Goal: Task Accomplishment & Management: Manage account settings

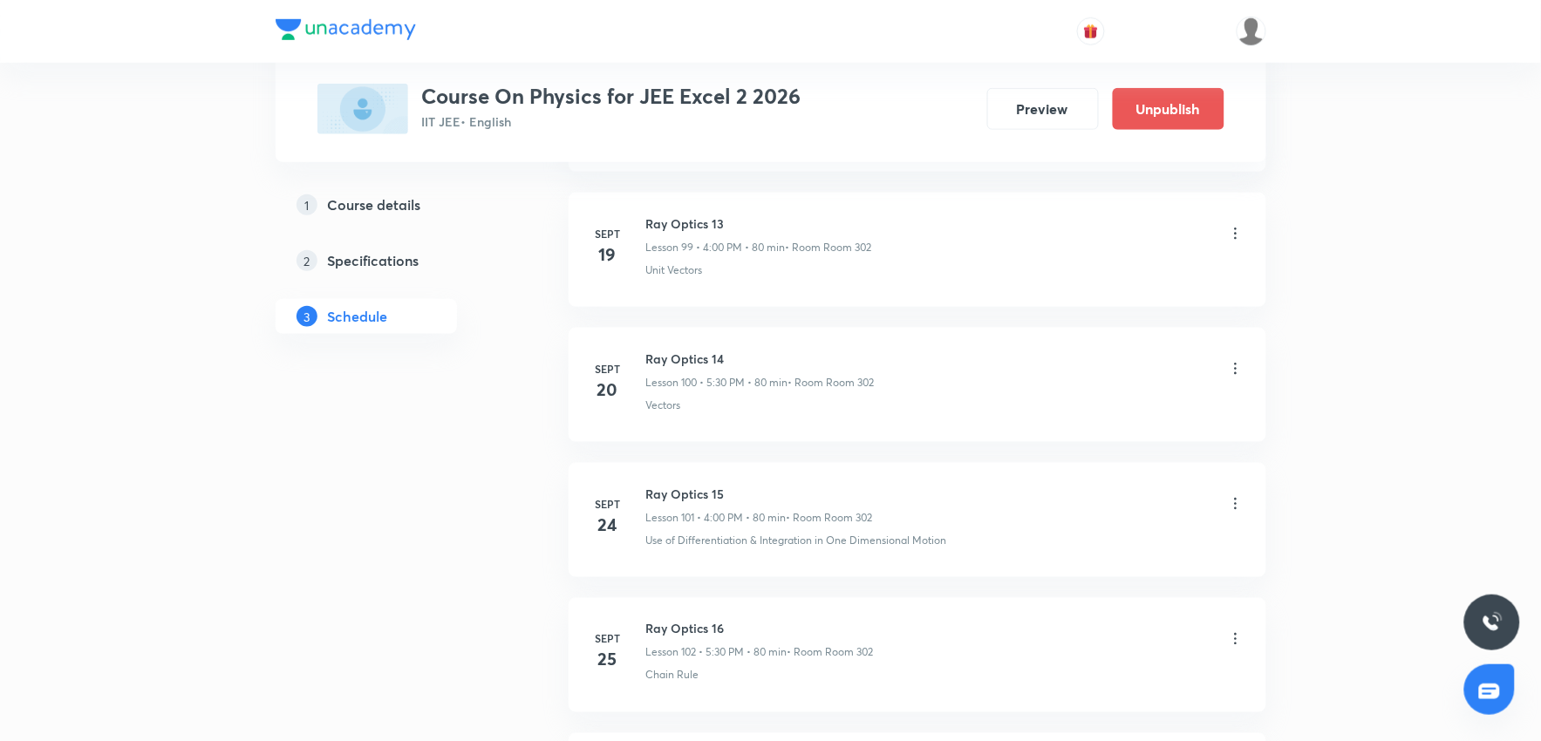
scroll to position [15269, 0]
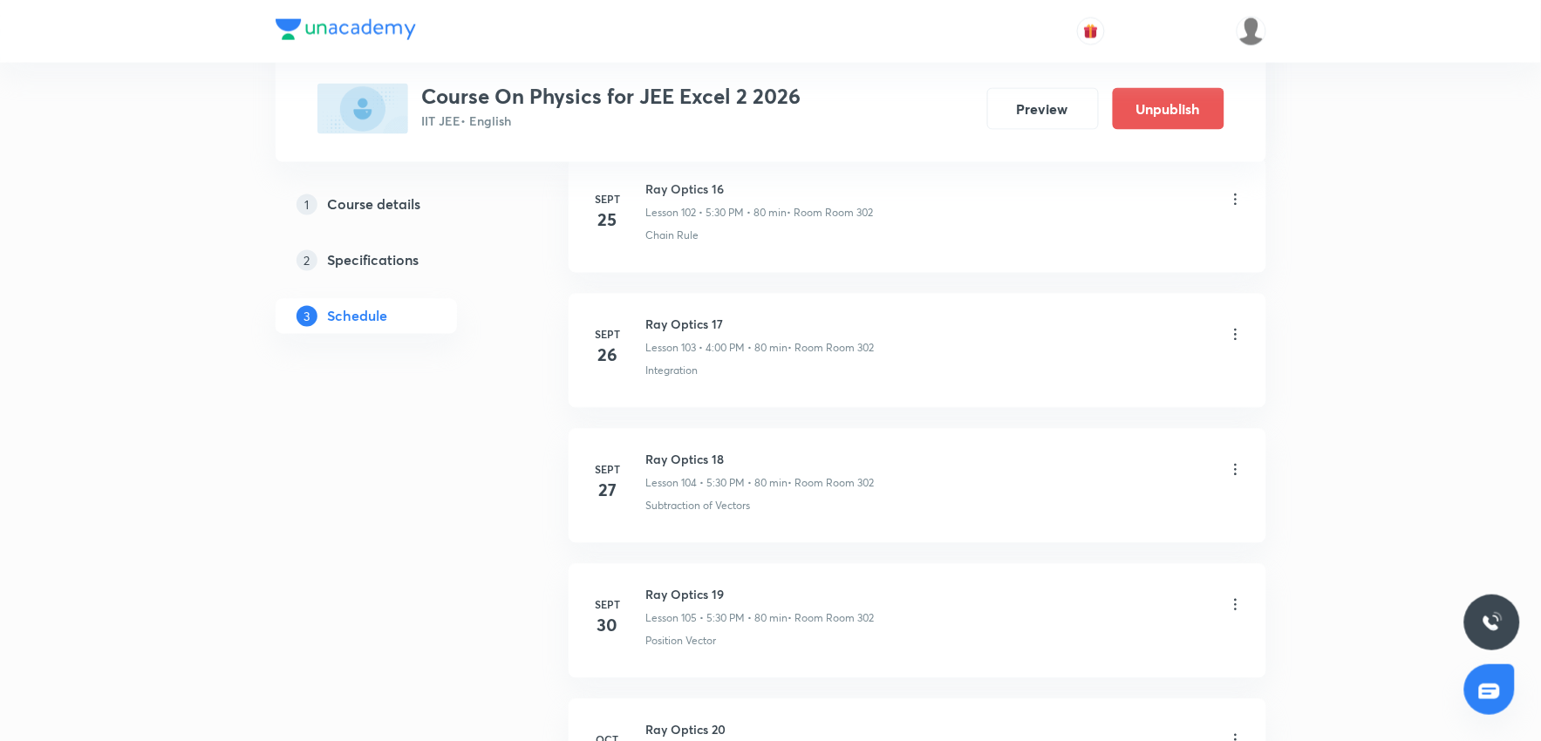
scroll to position [15269, 0]
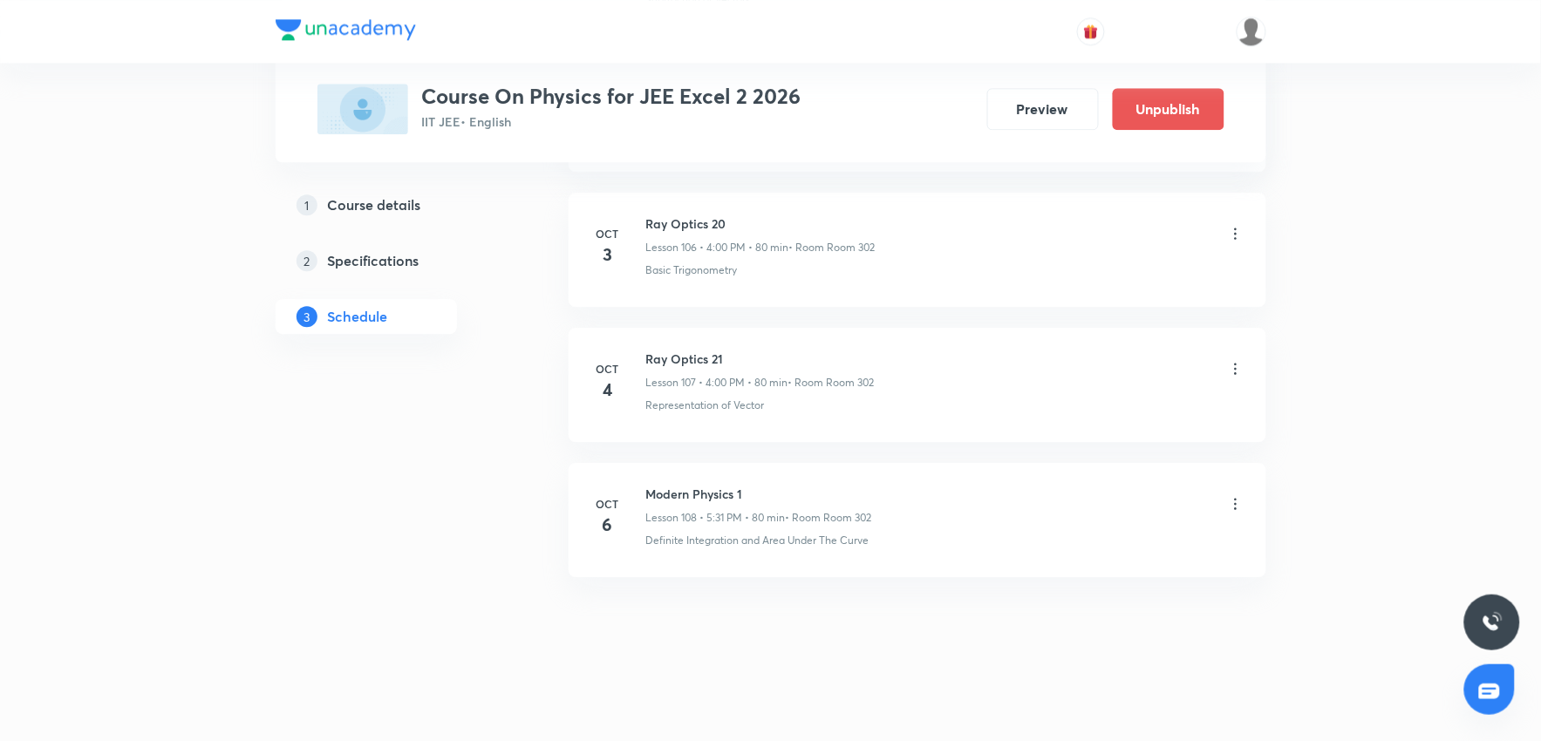
click at [1236, 502] on icon at bounding box center [1235, 503] width 17 height 17
click at [1071, 586] on p "Delete" at bounding box center [1081, 581] width 37 height 18
click at [1012, 702] on button "Delete" at bounding box center [1021, 705] width 153 height 42
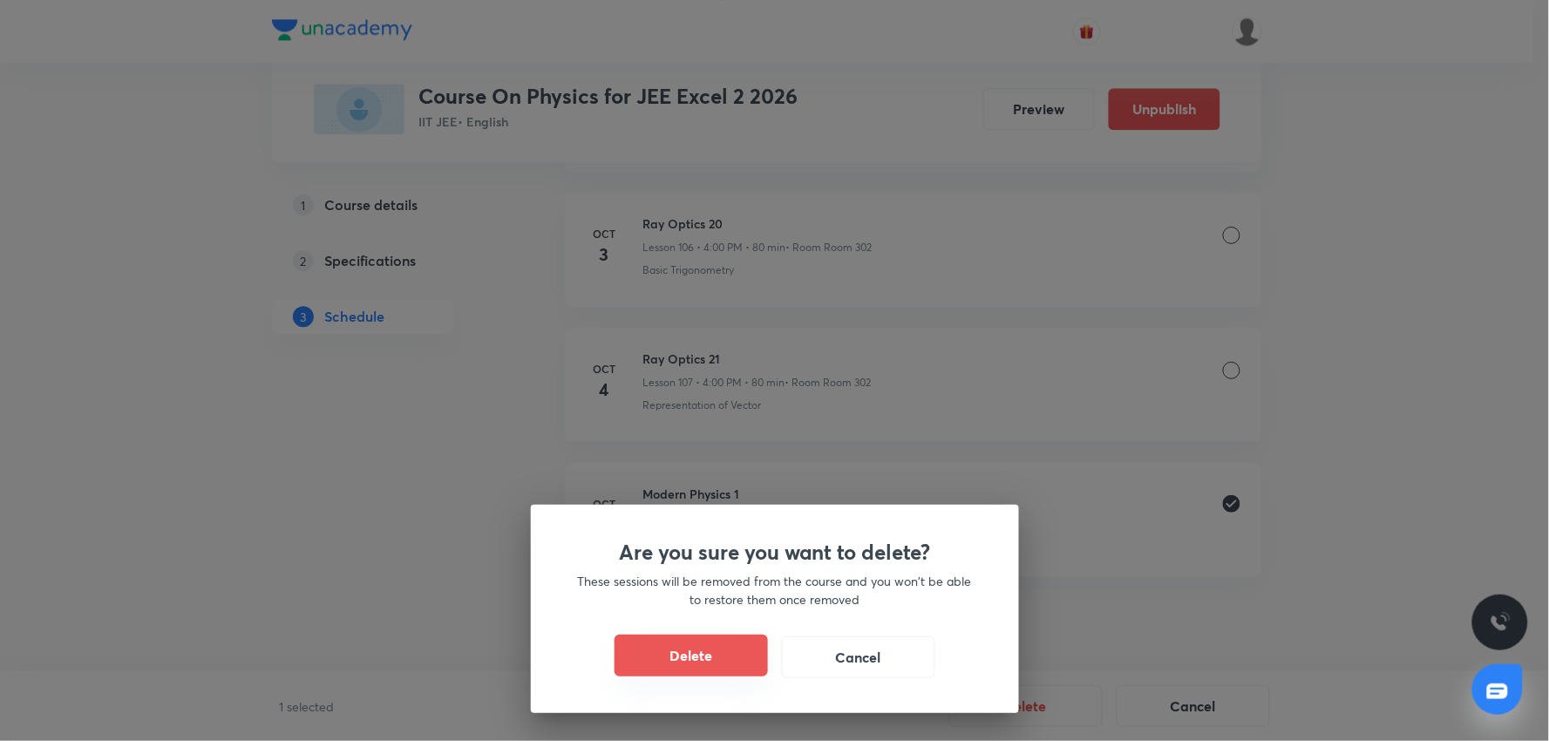
click at [706, 658] on button "Delete" at bounding box center [691, 656] width 153 height 42
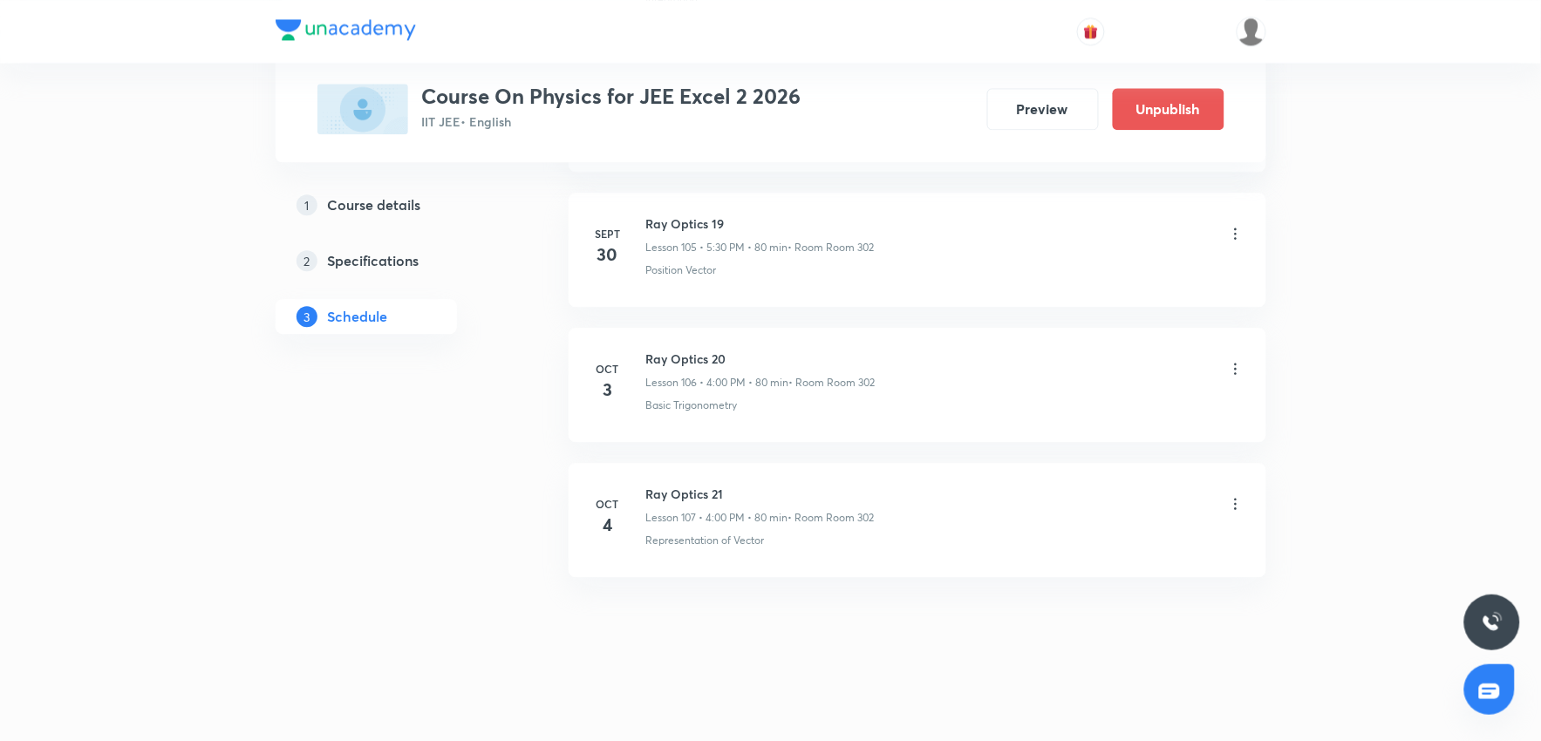
scroll to position [15134, 0]
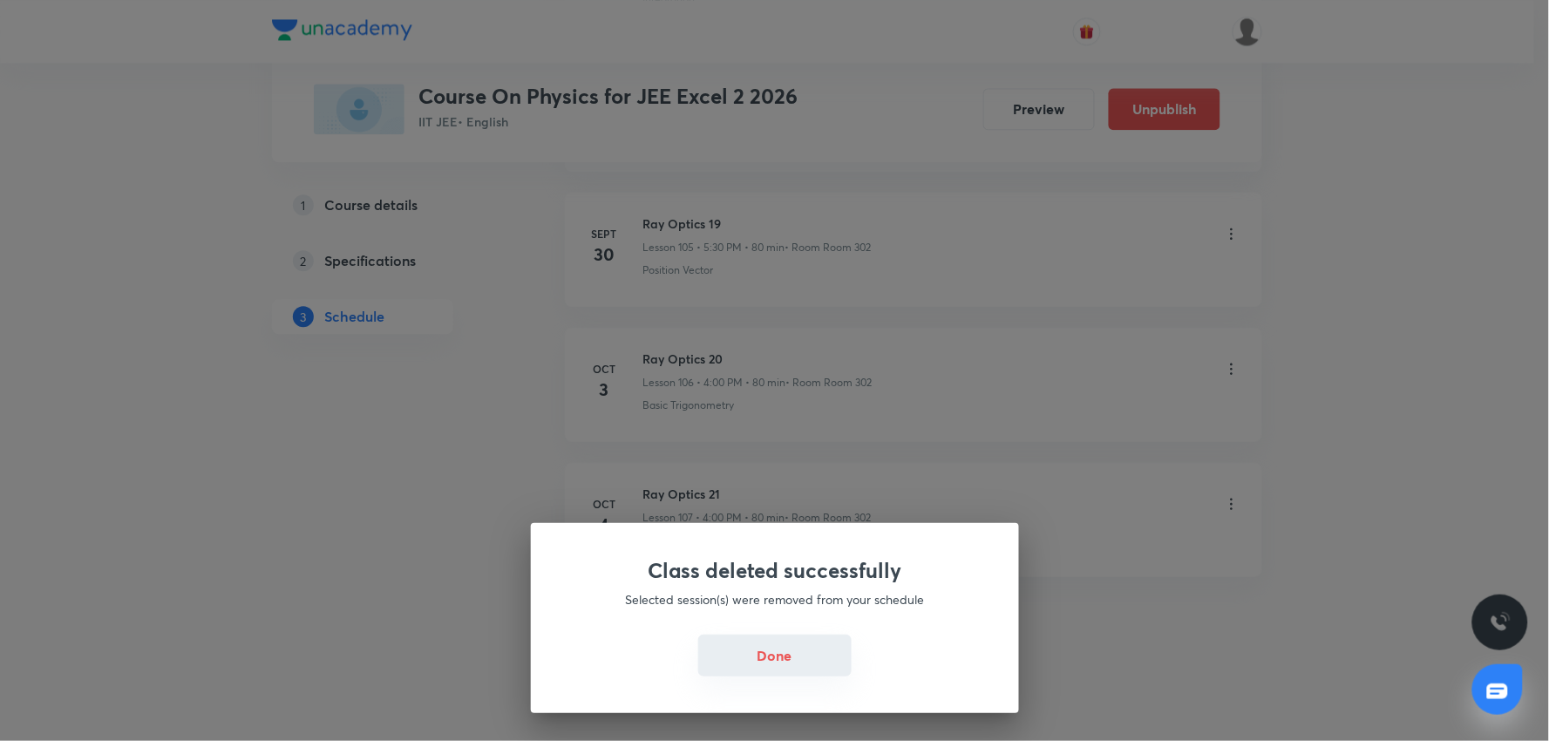
click at [742, 655] on button "Done" at bounding box center [774, 656] width 153 height 42
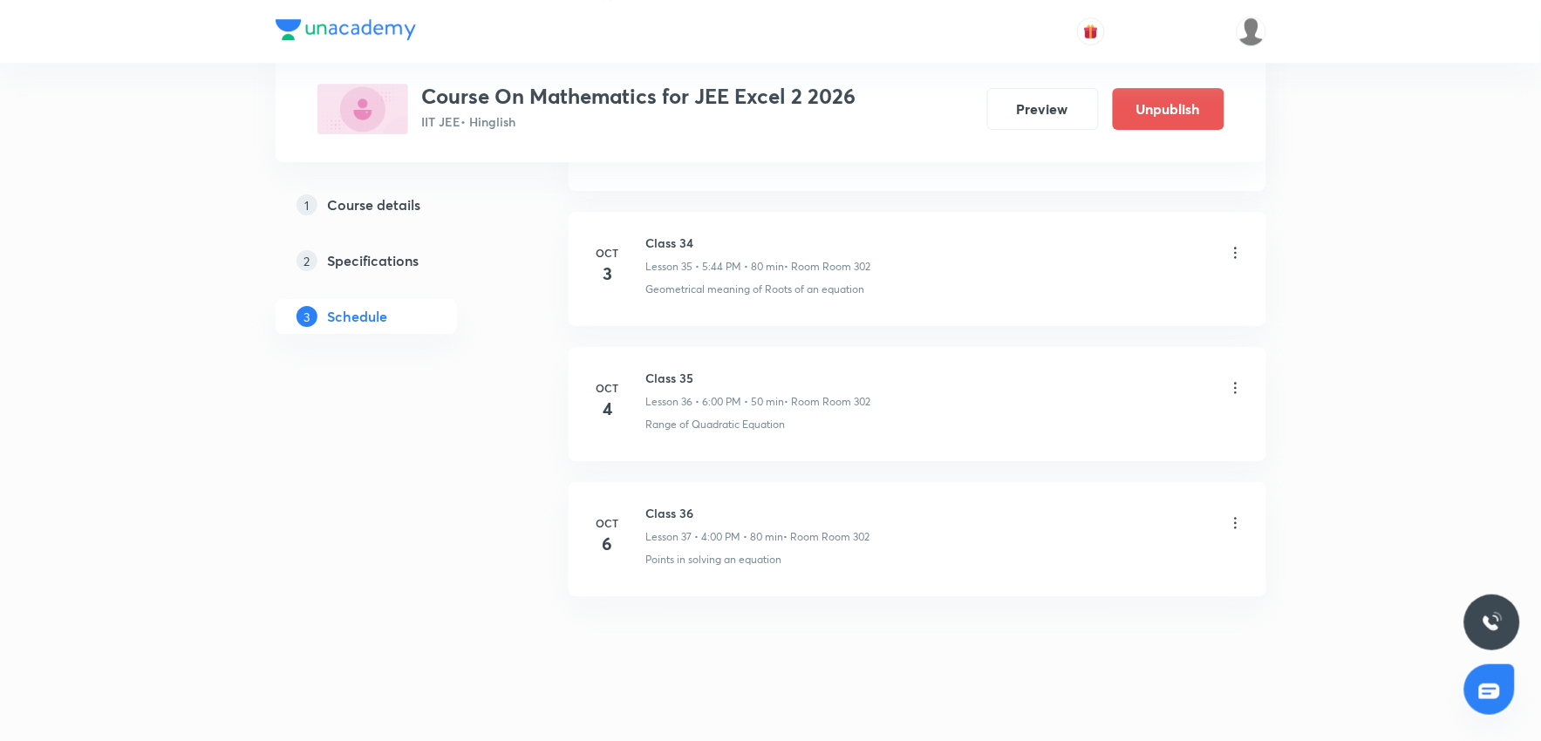
scroll to position [5663, 0]
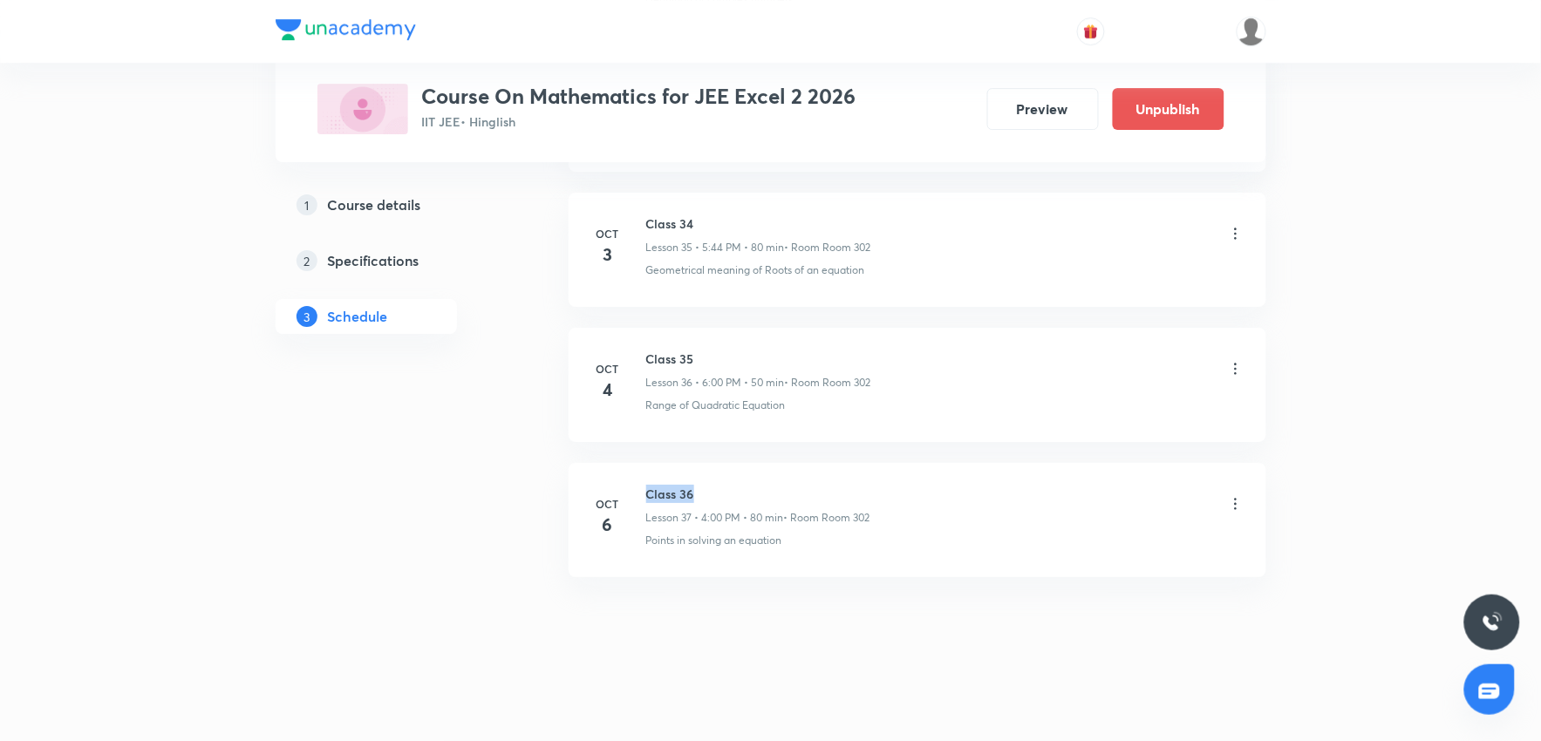
drag, startPoint x: 701, startPoint y: 488, endPoint x: 643, endPoint y: 493, distance: 57.7
click at [643, 493] on div "[DATE] Class 36 Lesson 37 • 4:00 PM • 80 min • Room Room 302 Points in solving …" at bounding box center [917, 517] width 654 height 64
copy h6 "Class 36"
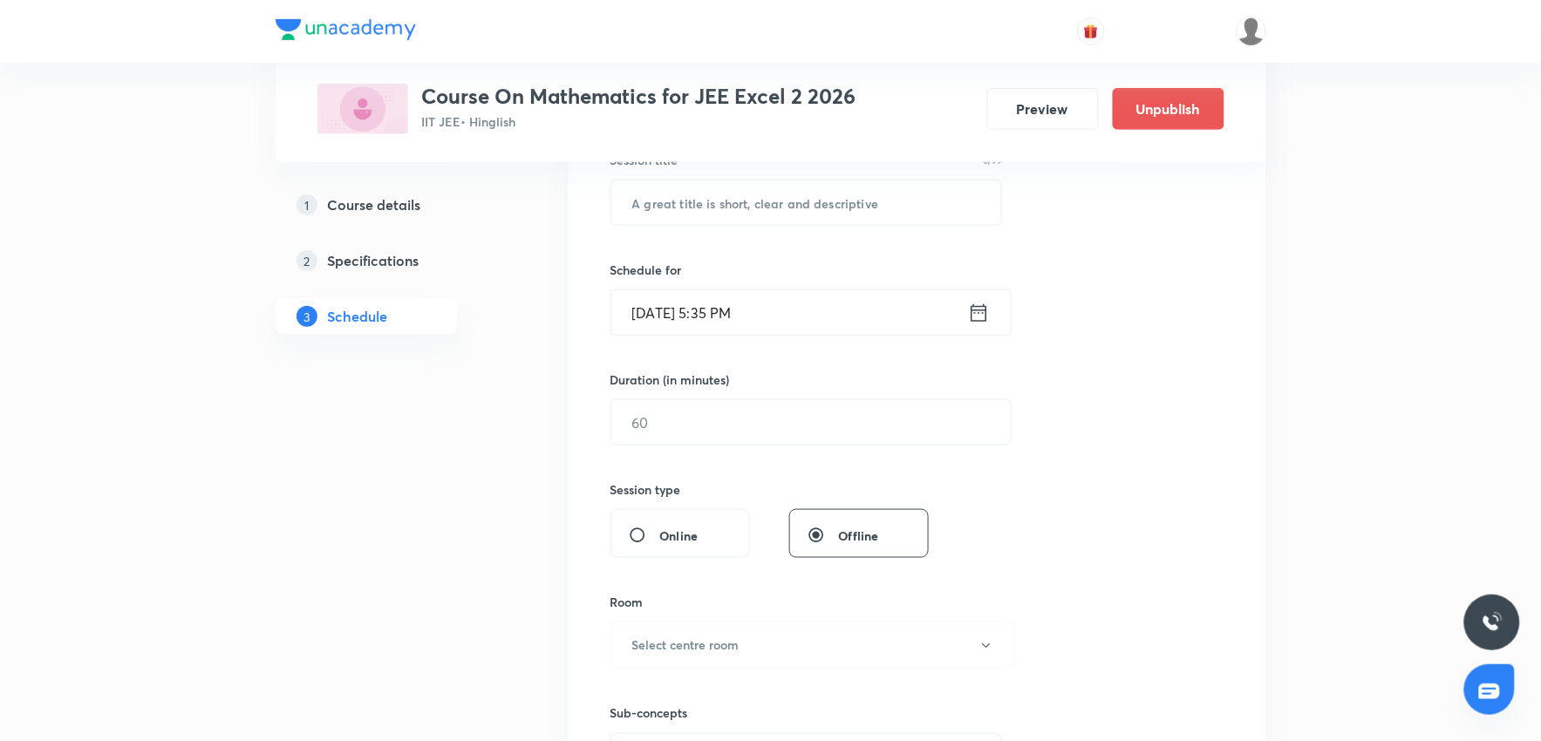
scroll to position [310, 0]
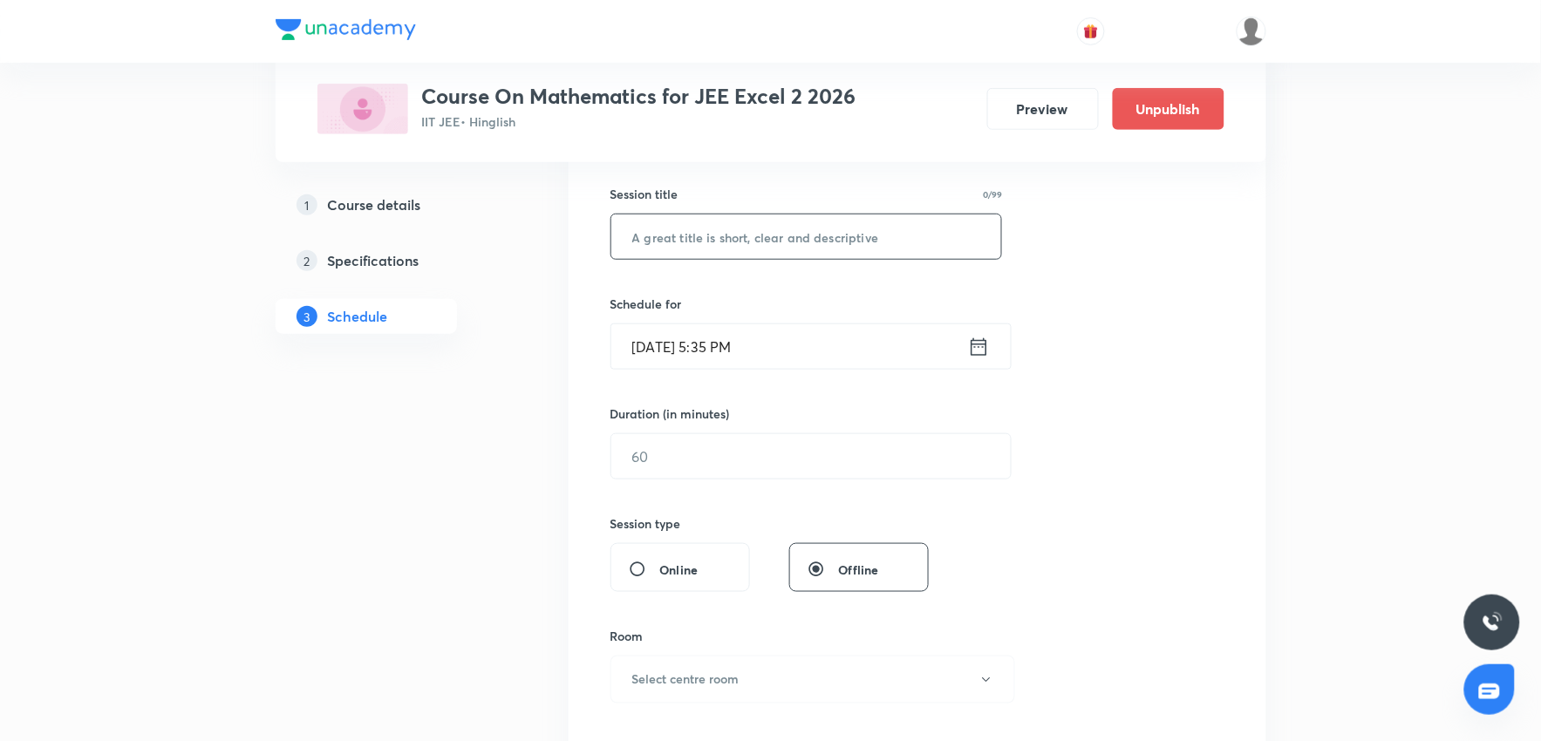
click at [682, 244] on input "text" at bounding box center [806, 236] width 391 height 44
paste input "Class 36"
type input "Class 37"
click at [734, 347] on input "[DATE] 5:35 PM" at bounding box center [789, 346] width 357 height 44
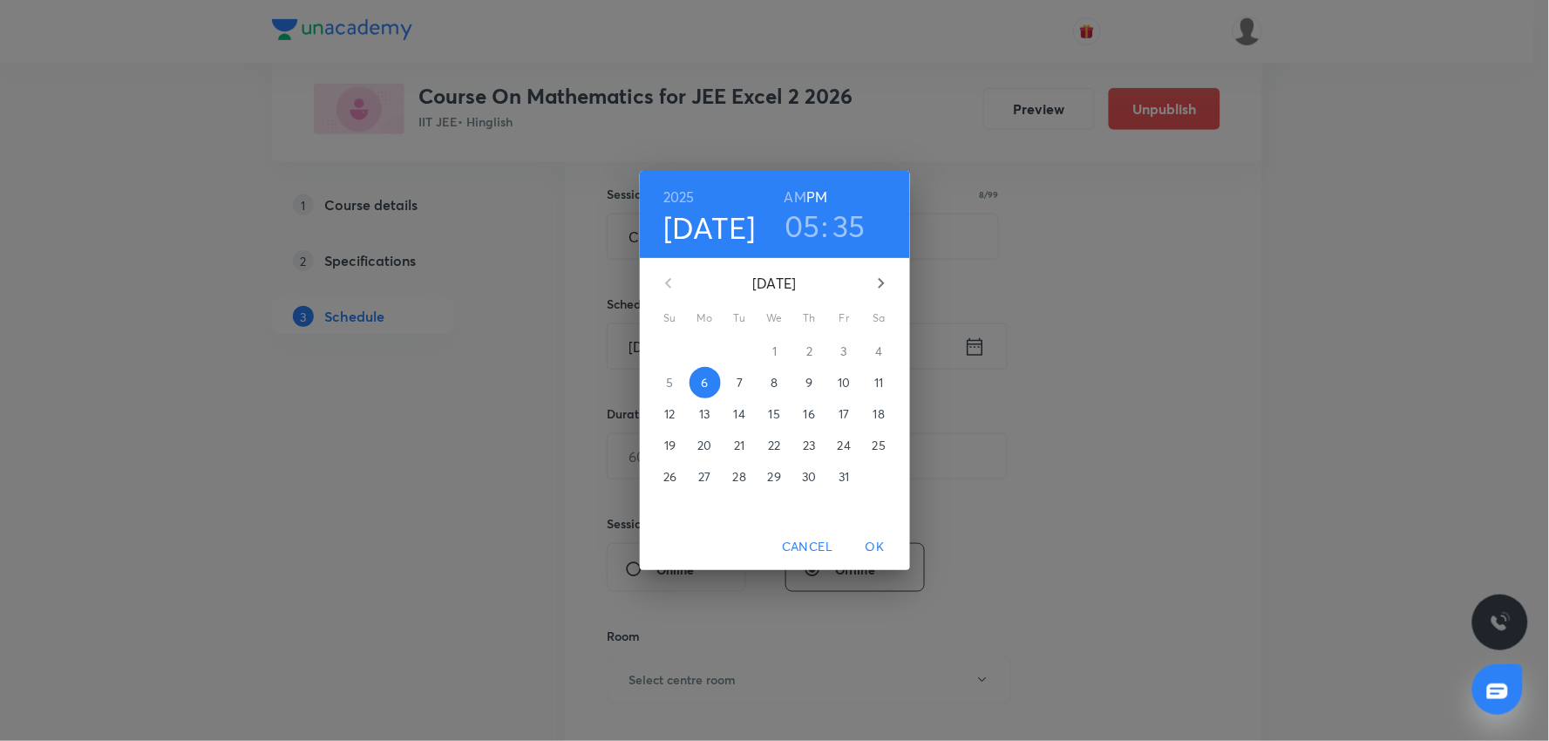
click at [812, 224] on h3 "05" at bounding box center [803, 226] width 36 height 37
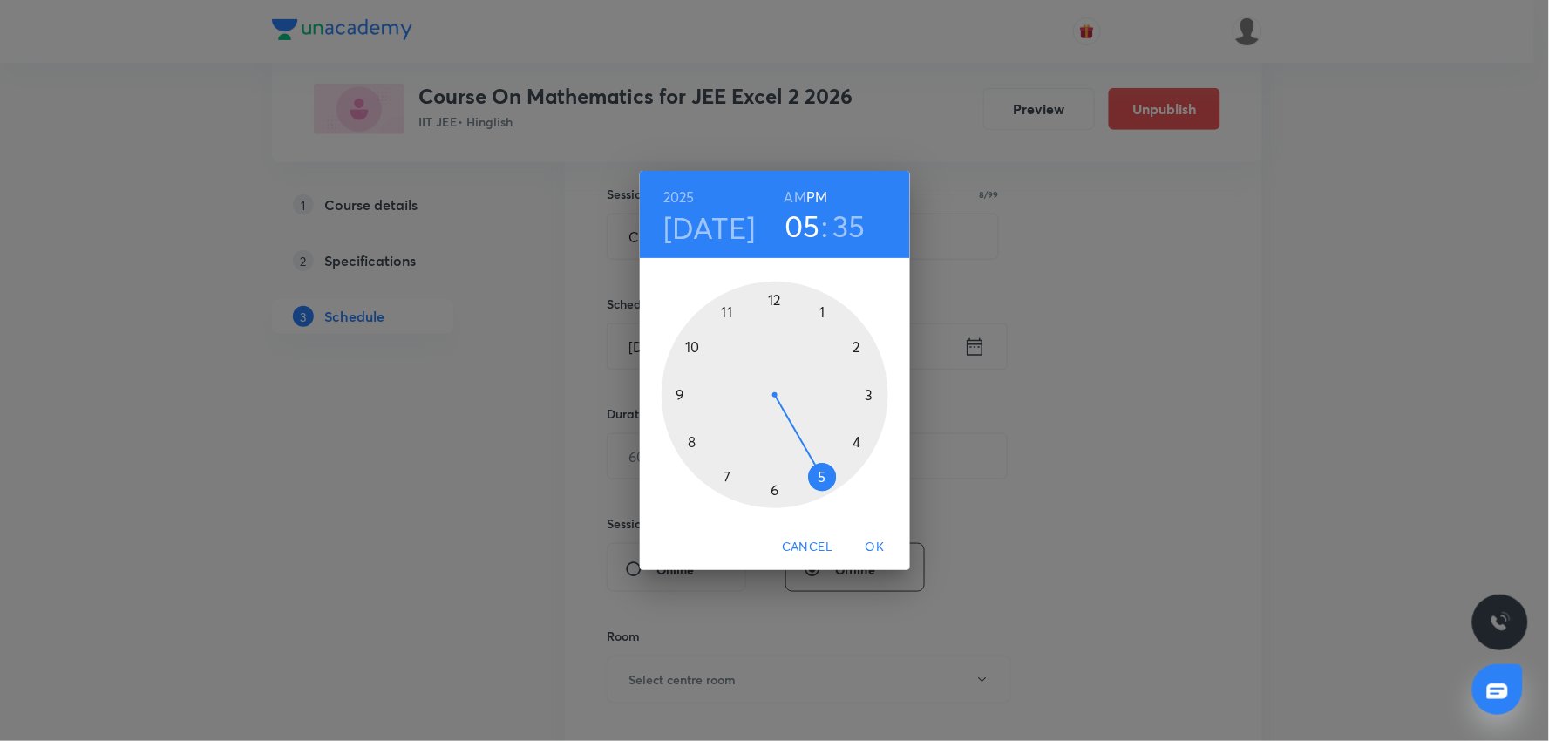
click at [853, 222] on h3 "35" at bounding box center [849, 226] width 33 height 37
click at [677, 396] on div at bounding box center [775, 395] width 227 height 227
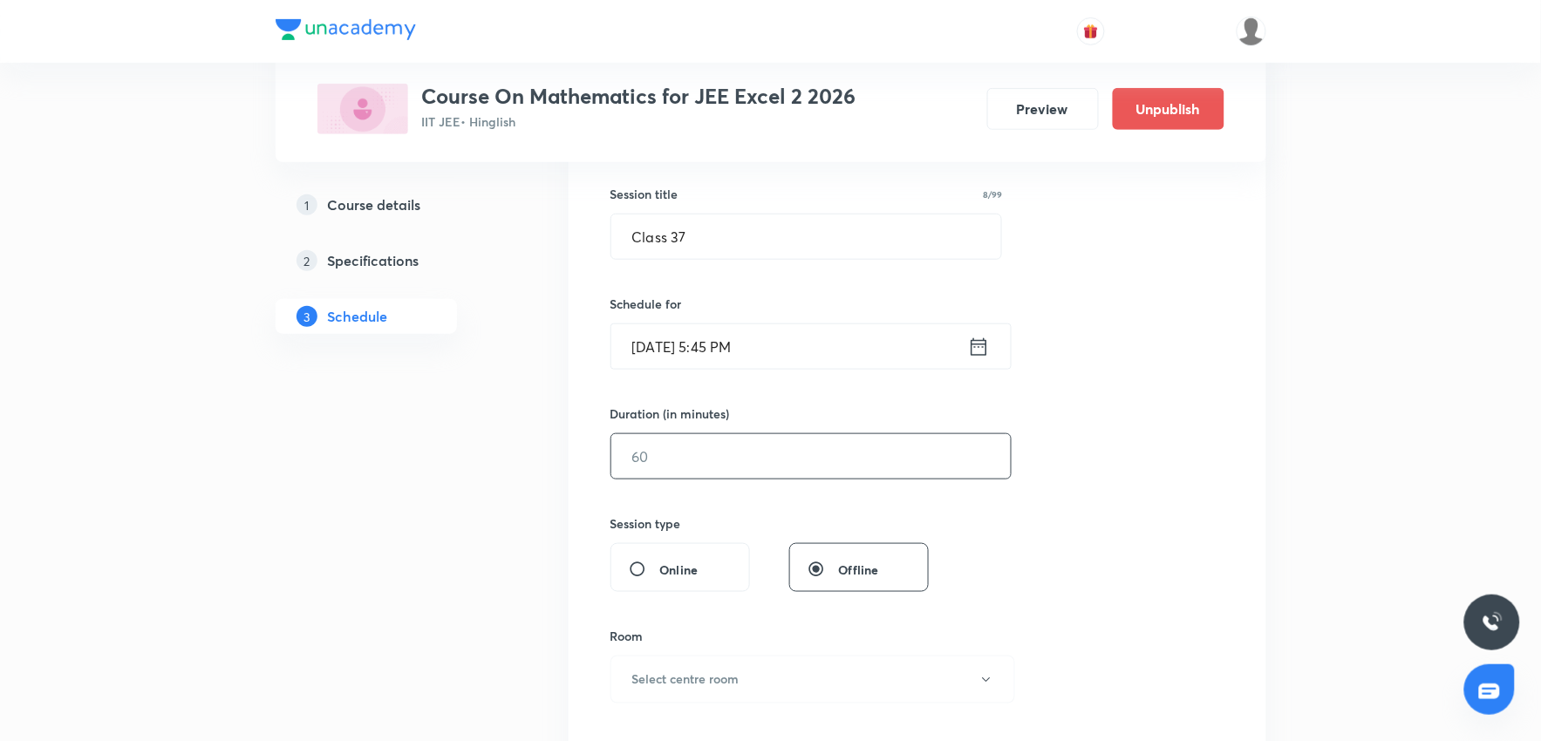
click at [670, 460] on input "text" at bounding box center [810, 456] width 399 height 44
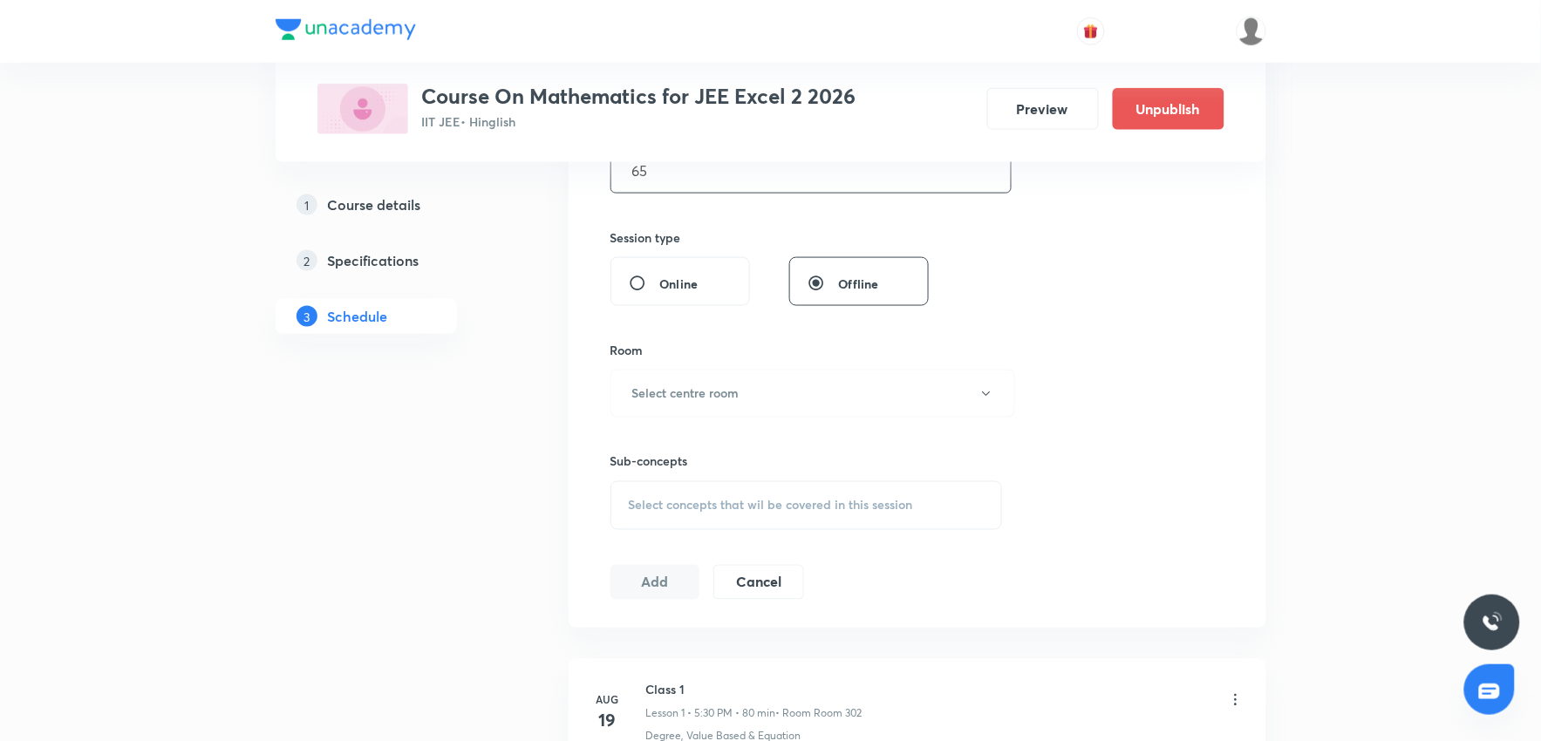
scroll to position [600, 0]
type input "65"
click at [699, 392] on h6 "Select centre room" at bounding box center [685, 389] width 107 height 18
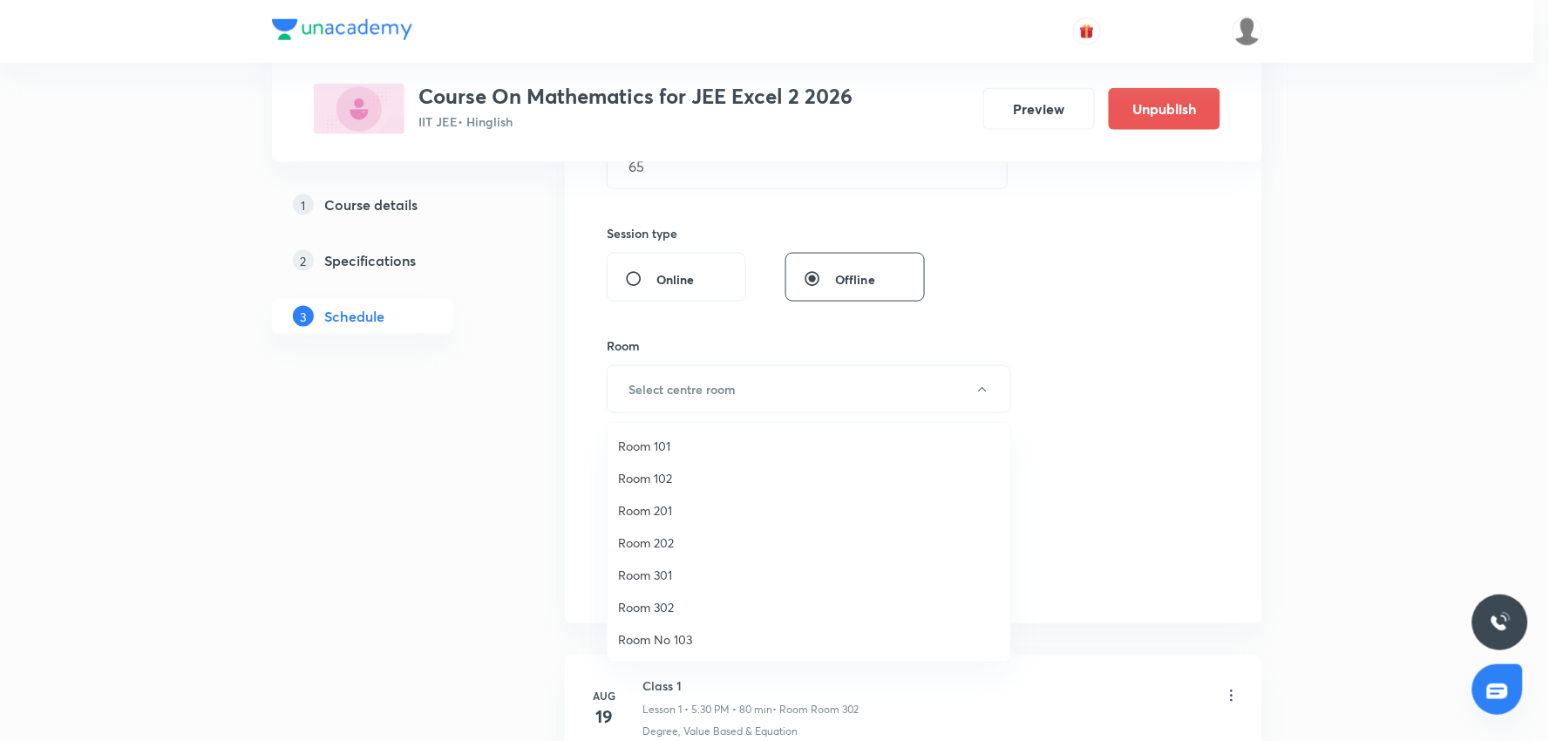
click at [659, 607] on span "Room 302" at bounding box center [809, 607] width 382 height 18
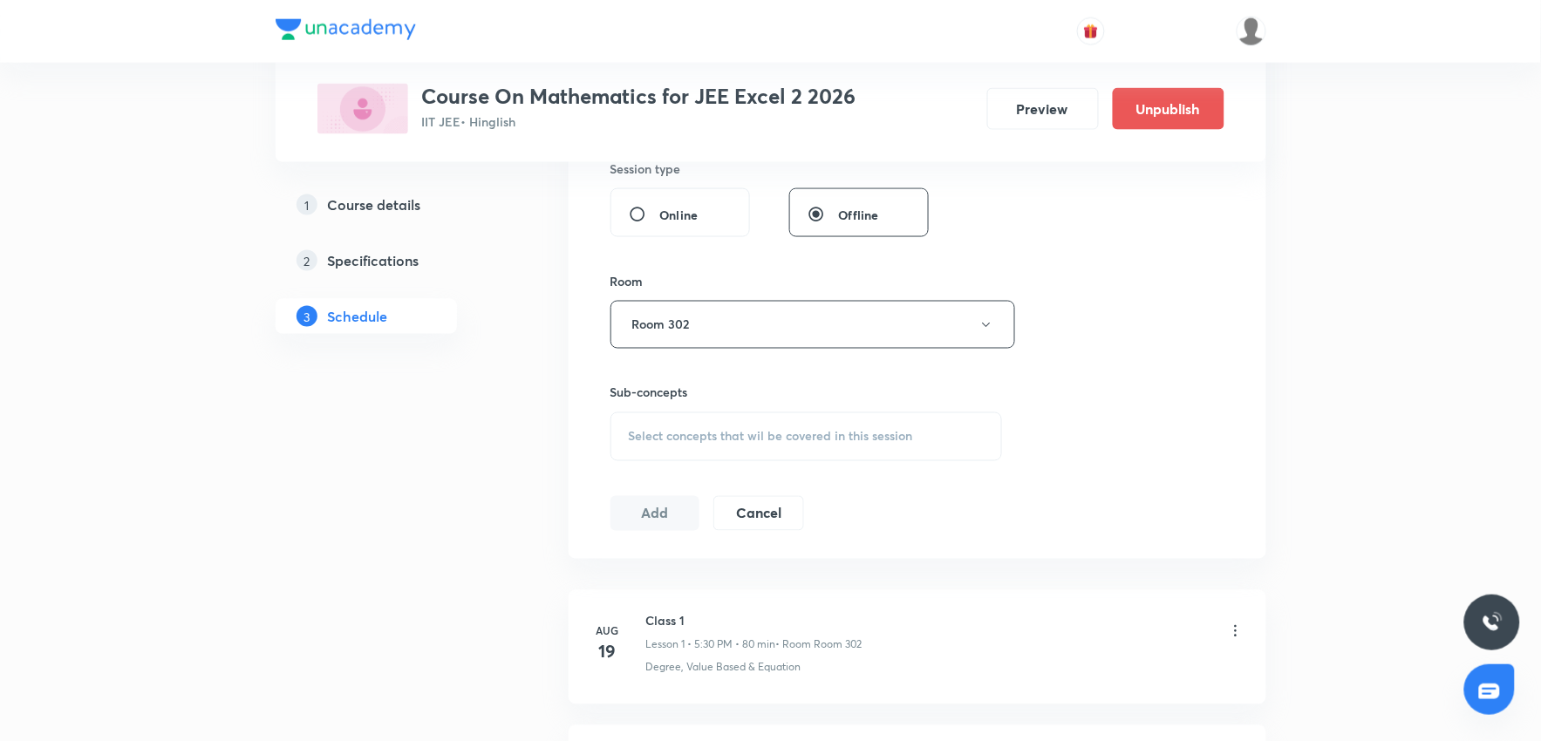
scroll to position [698, 0]
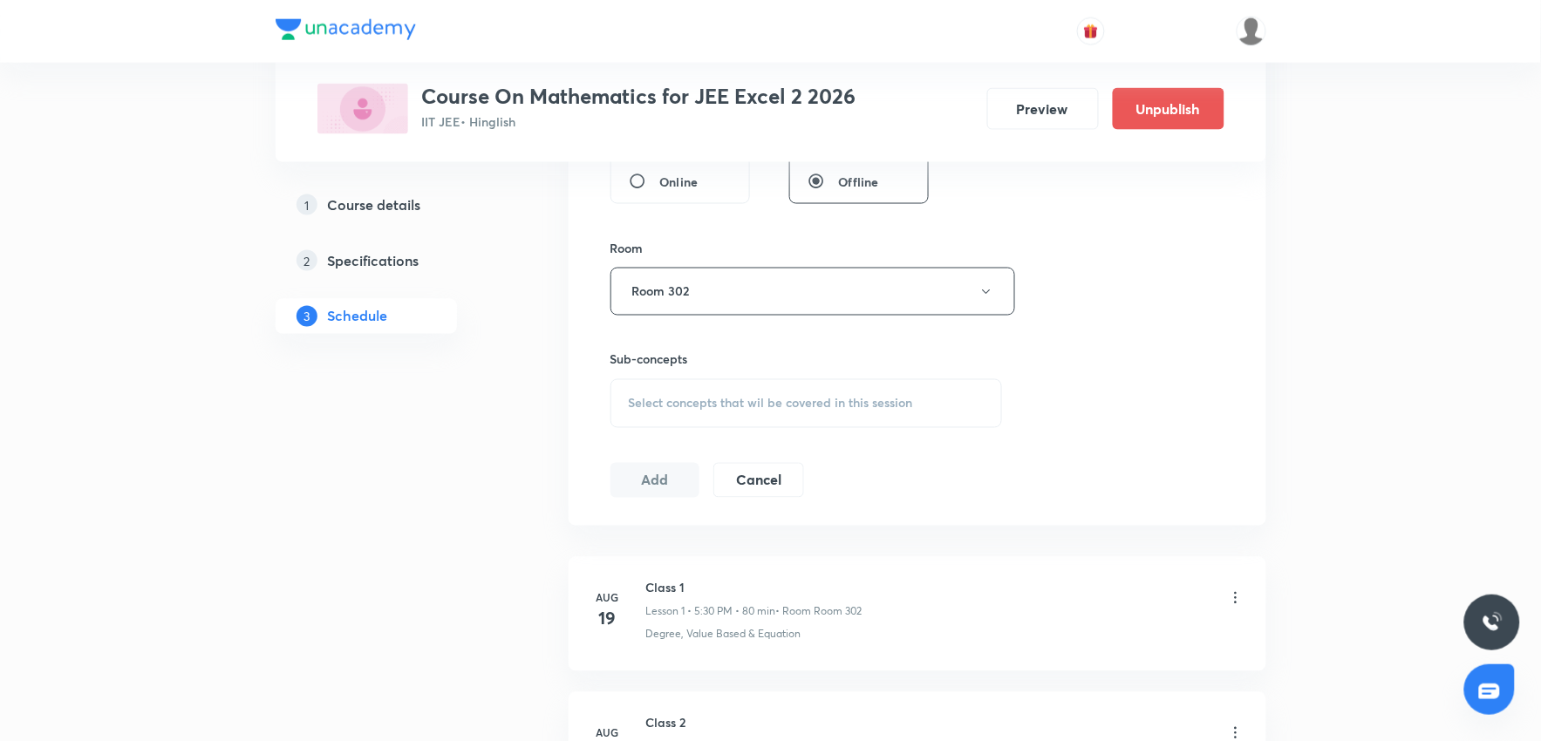
click at [676, 405] on span "Select concepts that wil be covered in this session" at bounding box center [771, 404] width 284 height 14
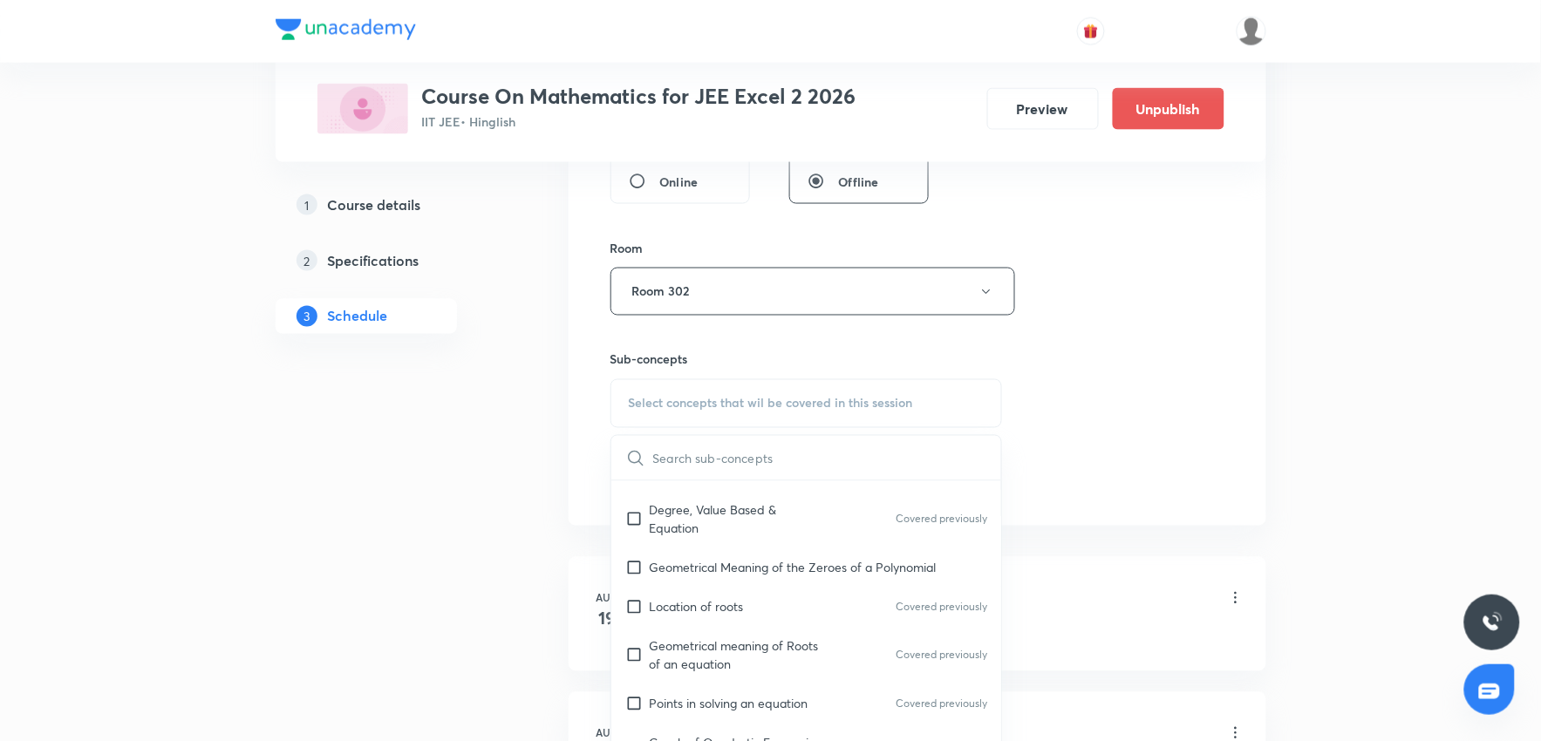
scroll to position [194, 0]
click at [637, 561] on input "checkbox" at bounding box center [637, 561] width 24 height 18
checkbox input "true"
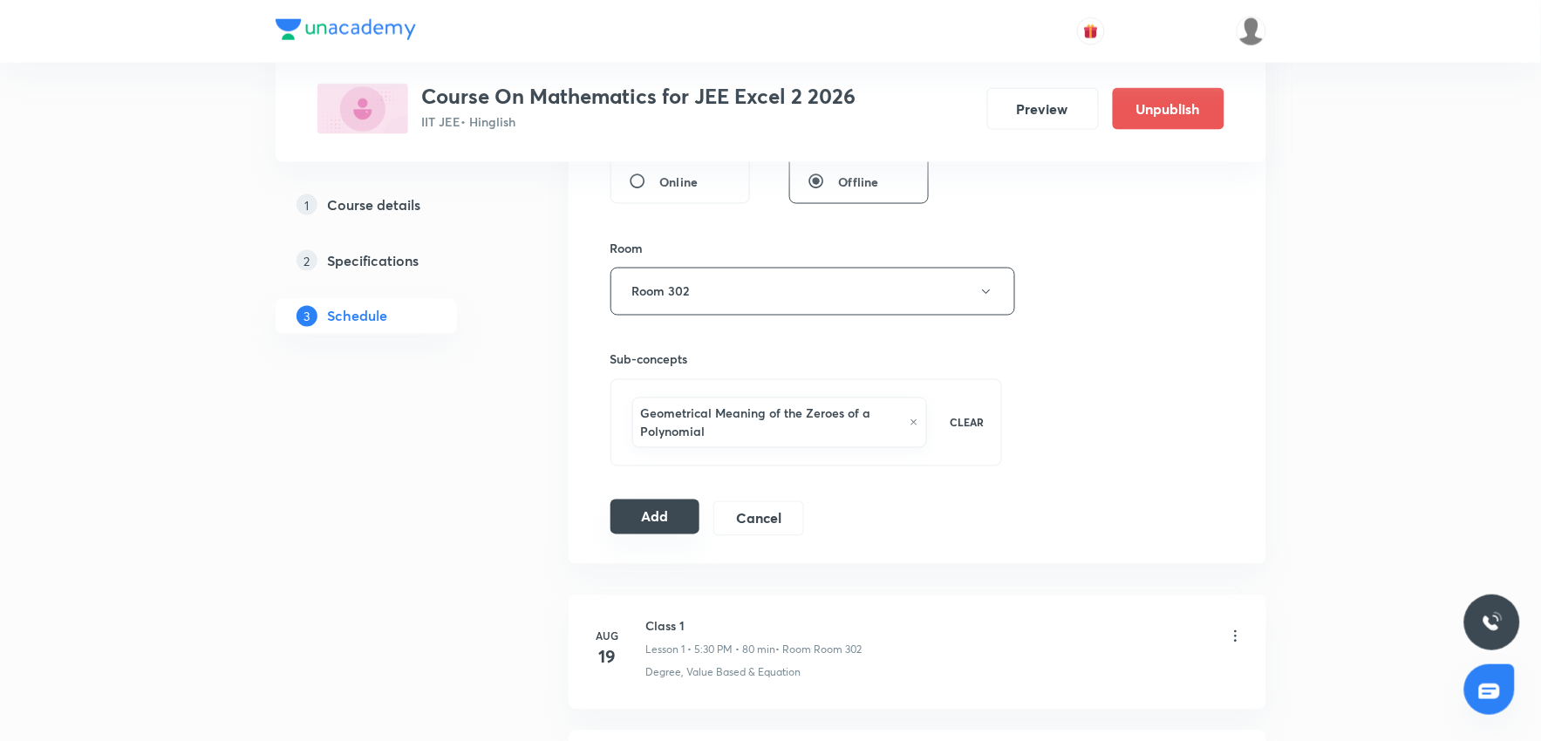
click at [643, 520] on button "Add" at bounding box center [655, 517] width 90 height 35
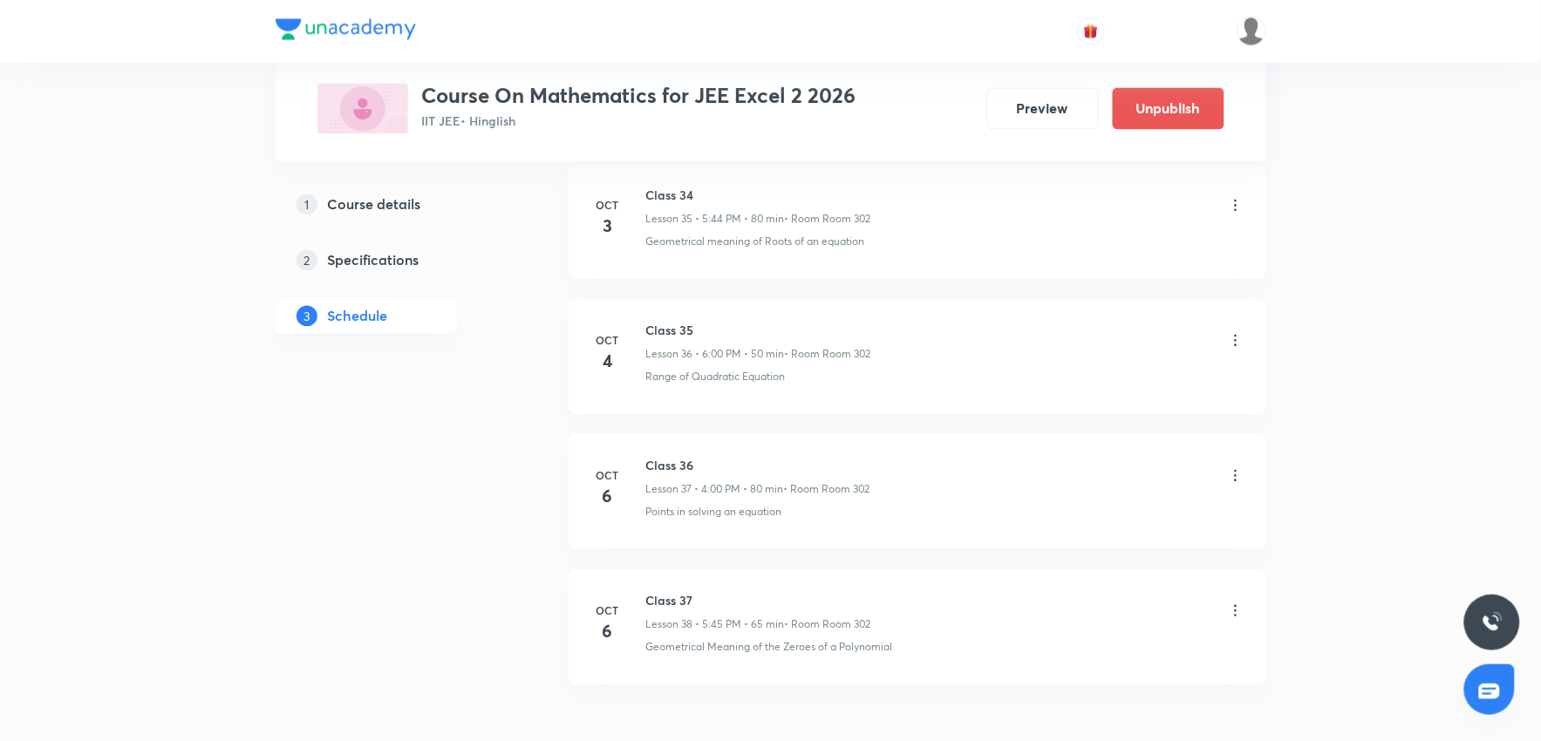
scroll to position [4996, 0]
